Goal: Check status: Check status

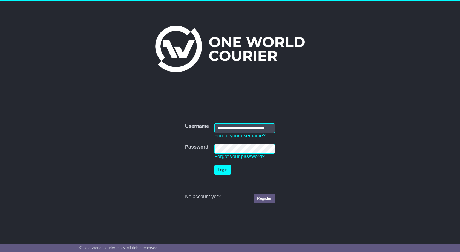
click at [246, 125] on input "**********" at bounding box center [244, 129] width 60 height 10
type input "**********"
click at [218, 172] on button "Login" at bounding box center [222, 170] width 16 height 10
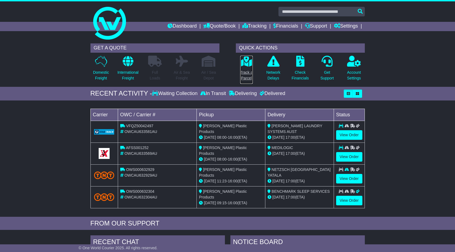
click at [250, 62] on icon at bounding box center [246, 61] width 12 height 11
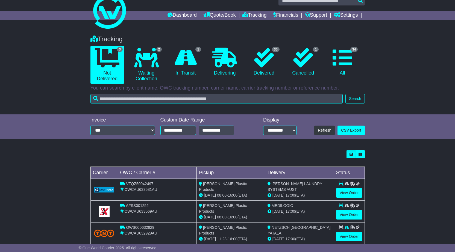
scroll to position [22, 0]
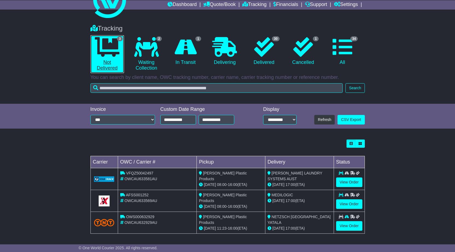
click at [119, 53] on icon at bounding box center [107, 47] width 25 height 20
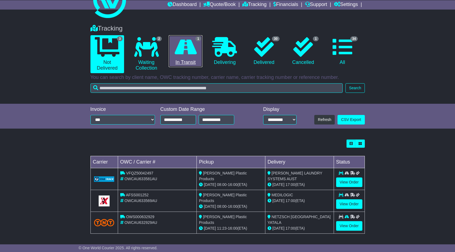
click at [197, 49] on link "1 In Transit" at bounding box center [186, 51] width 34 height 32
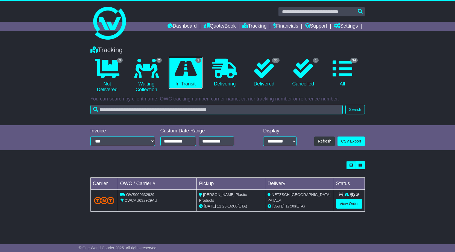
scroll to position [0, 0]
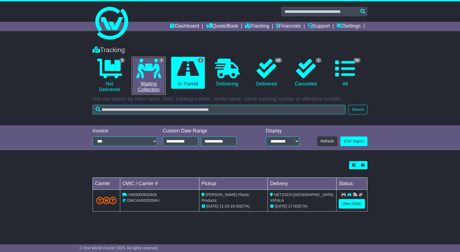
click at [160, 71] on icon at bounding box center [148, 69] width 25 height 20
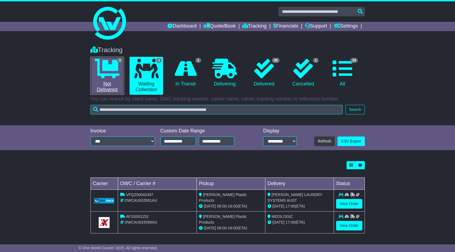
click at [114, 67] on icon at bounding box center [107, 69] width 25 height 20
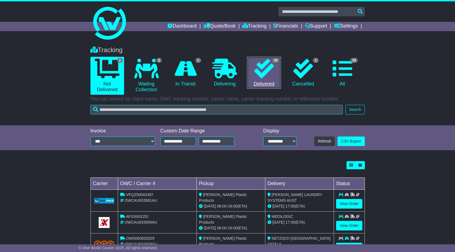
click at [264, 75] on icon at bounding box center [264, 69] width 20 height 20
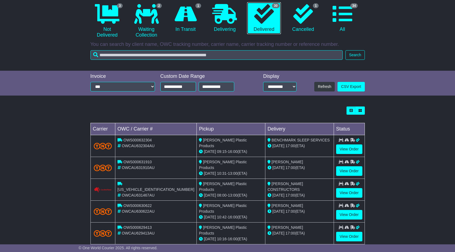
scroll to position [72, 0]
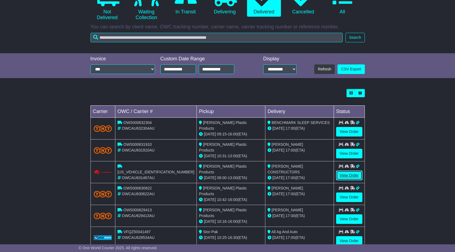
click at [344, 175] on link "View Order" at bounding box center [349, 176] width 26 height 10
